Goal: Information Seeking & Learning: Learn about a topic

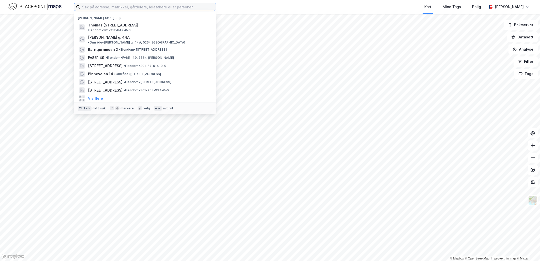
click at [96, 5] on input at bounding box center [148, 7] width 136 height 8
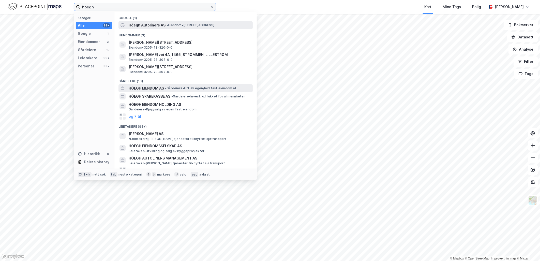
type input "hoegh"
click at [156, 84] on div "HÖEGH EIENDOM AS • Gårdeiere • Utl. av egen/leid fast eiendom el." at bounding box center [185, 88] width 134 height 8
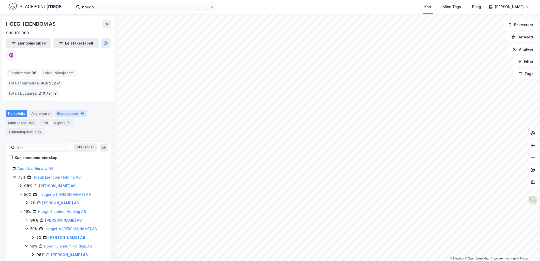
click at [75, 110] on div "Eiendommer 86" at bounding box center [71, 113] width 32 height 7
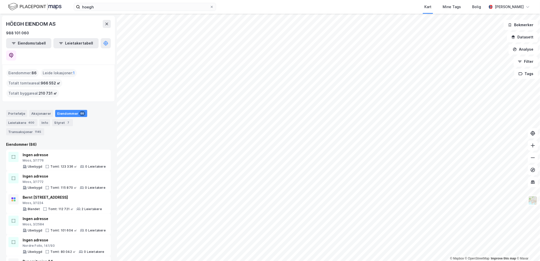
click at [363, 261] on html "hoegh Kart Mine Tags Bolig [PERSON_NAME] © Mapbox © OpenStreetMap Improve this …" at bounding box center [270, 130] width 540 height 261
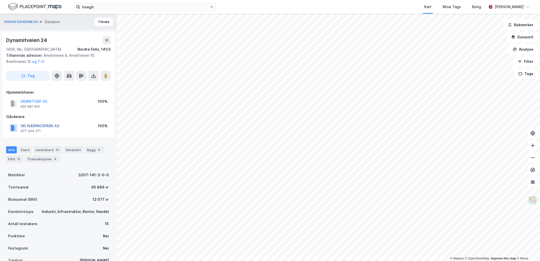
click at [0, 0] on button "SKI NÆRINGSPARK AS" at bounding box center [0, 0] width 0 height 0
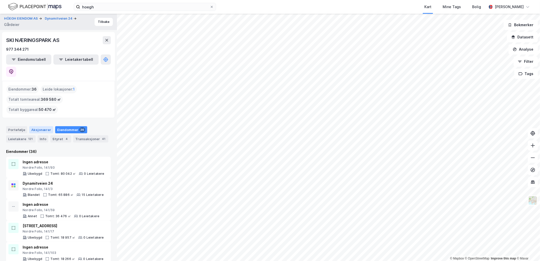
click at [41, 126] on div "Aksjonærer" at bounding box center [41, 129] width 24 height 7
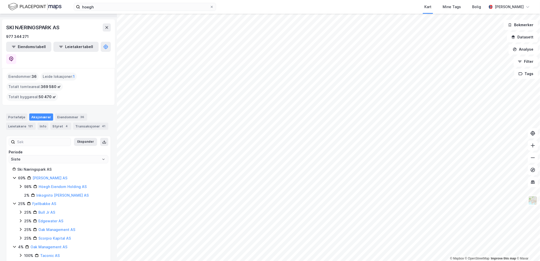
scroll to position [19, 0]
